Goal: Transaction & Acquisition: Purchase product/service

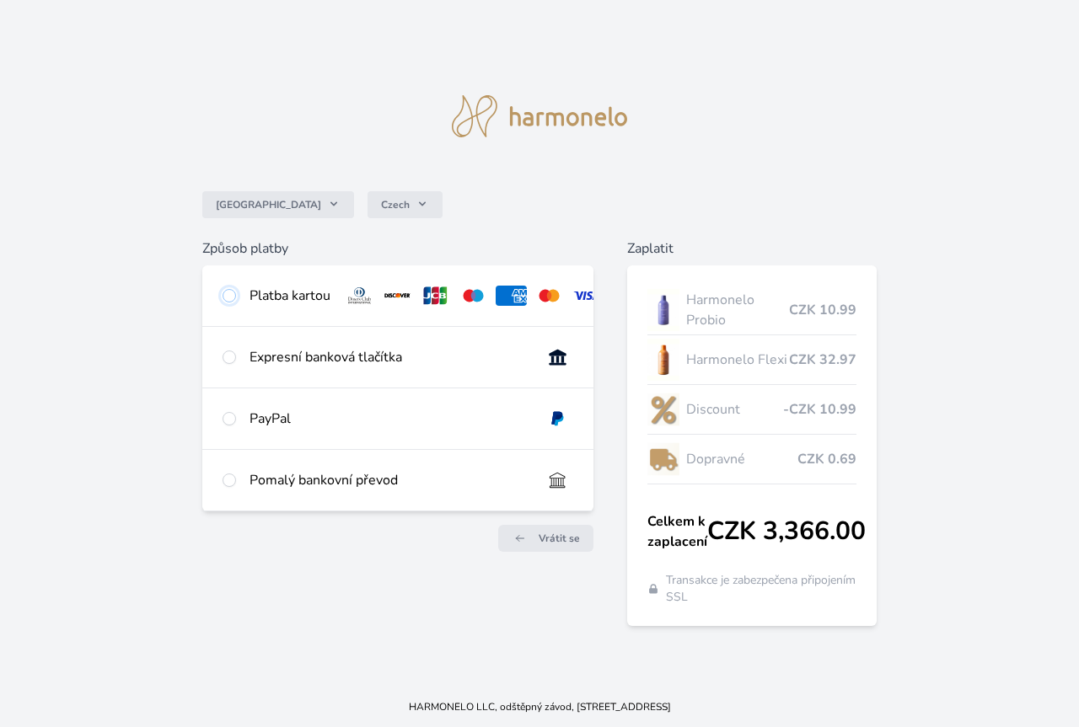
click at [223, 297] on input "radio" at bounding box center [229, 295] width 13 height 13
radio input "true"
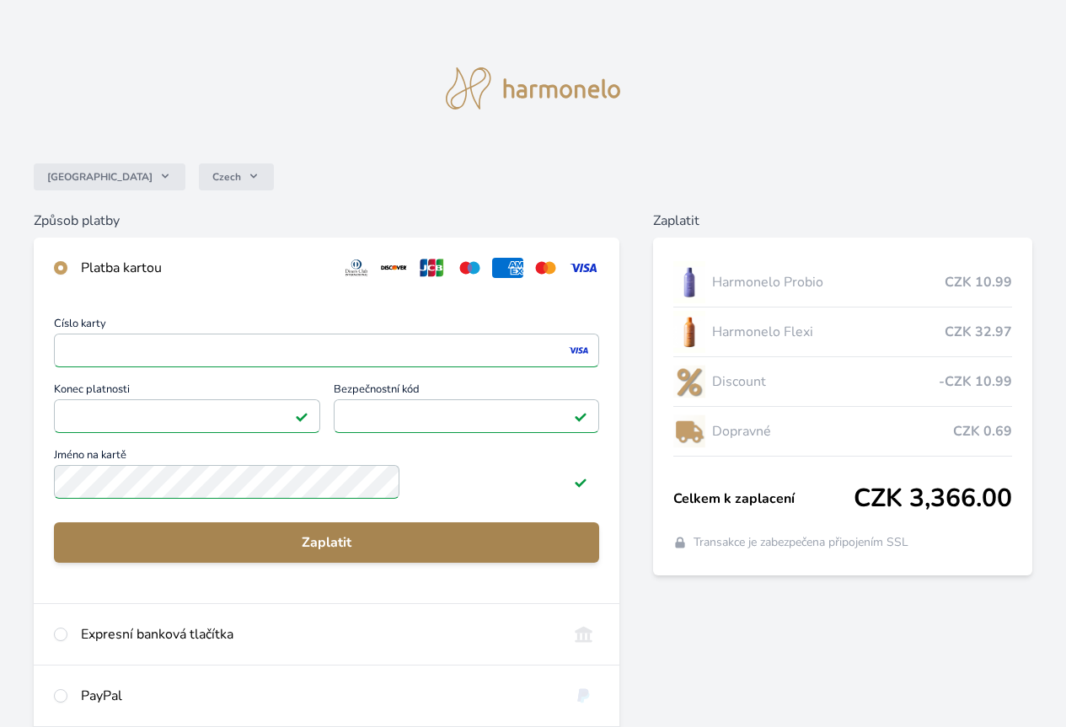
click at [398, 553] on span "Zaplatit" at bounding box center [326, 543] width 518 height 20
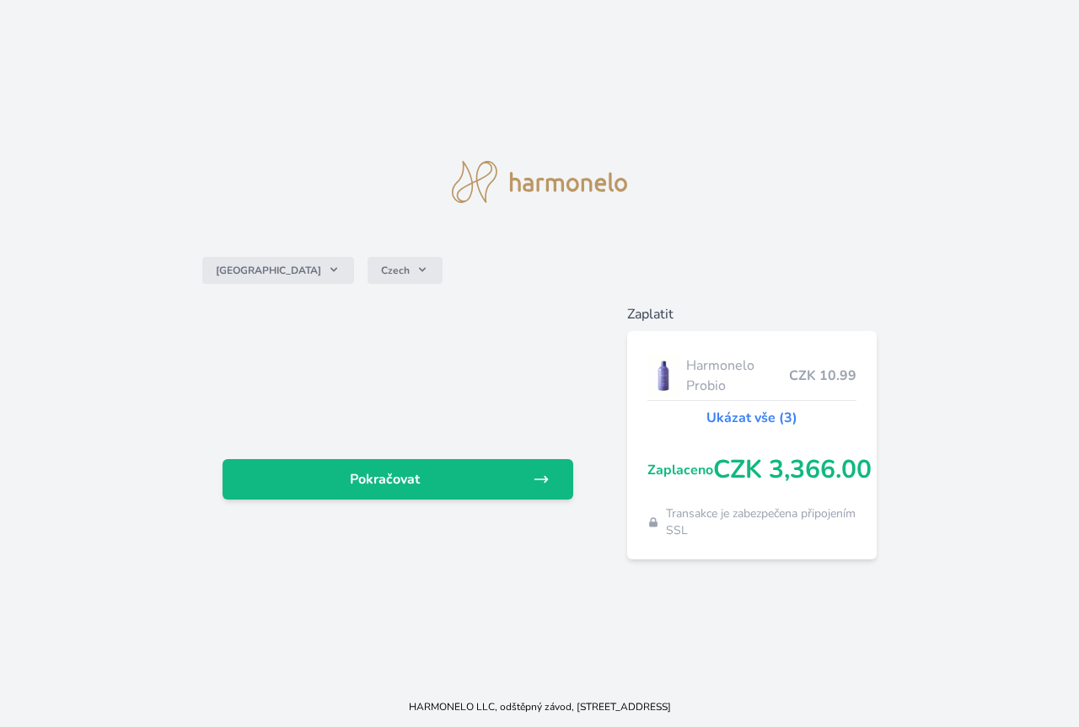
click at [758, 416] on link "Ukázat vše (3)" at bounding box center [751, 418] width 91 height 20
